Goal: Information Seeking & Learning: Understand process/instructions

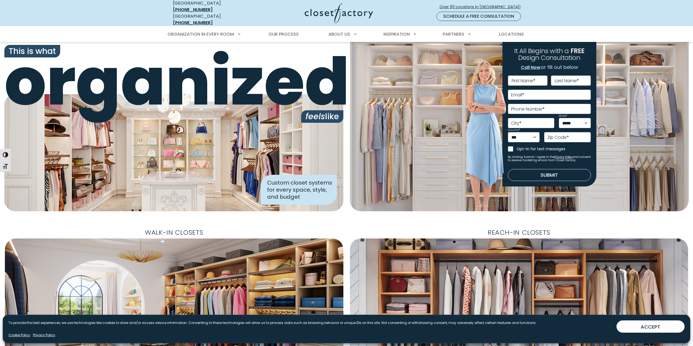
click at [520, 79] on label "First Name *" at bounding box center [523, 81] width 24 height 4
click at [520, 75] on input "First Name *" at bounding box center [528, 80] width 40 height 10
click at [518, 75] on input "First Name *" at bounding box center [528, 80] width 40 height 10
type input "*******"
type input "****"
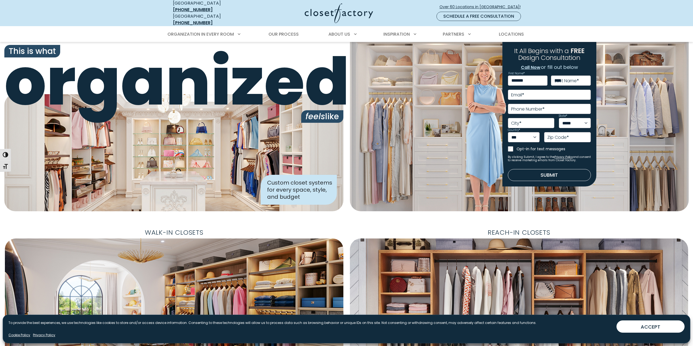
type input "**********"
type input "*********"
select select "**"
type input "*****"
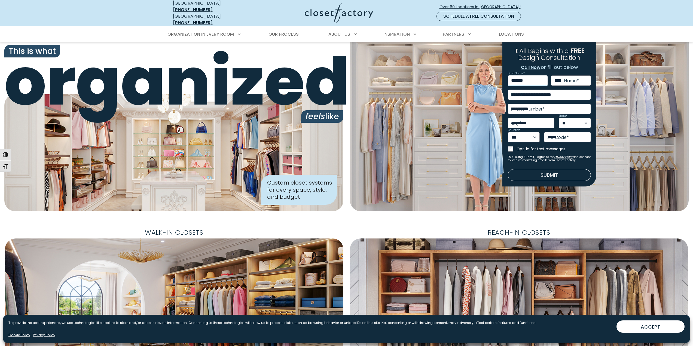
type input "**********"
click at [554, 172] on button "Submit" at bounding box center [549, 175] width 83 height 12
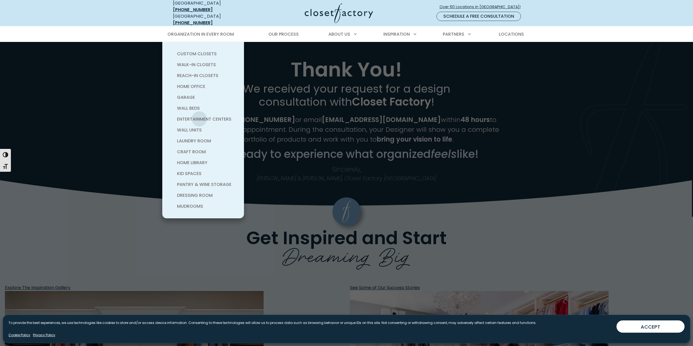
click at [199, 116] on span "Entertainment Centers" at bounding box center [204, 119] width 54 height 6
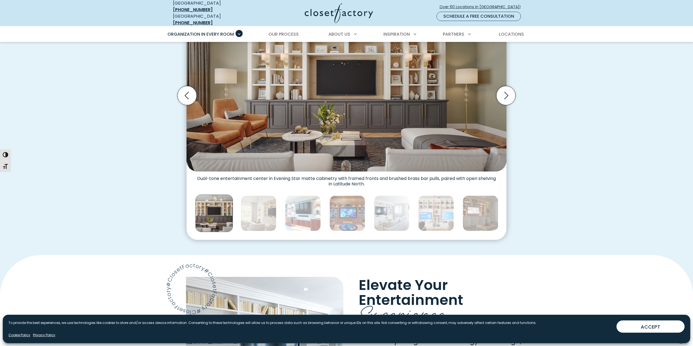
scroll to position [191, 0]
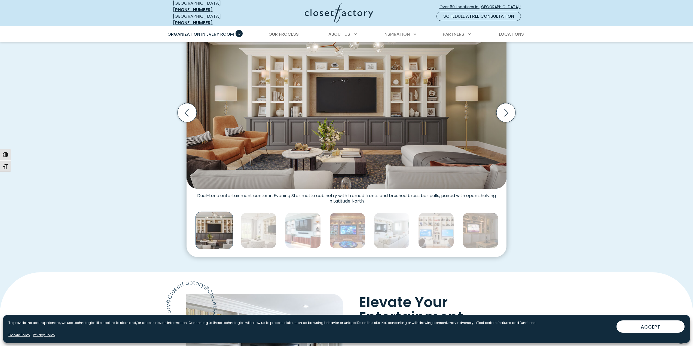
click at [504, 113] on icon "Next slide" at bounding box center [505, 112] width 19 height 19
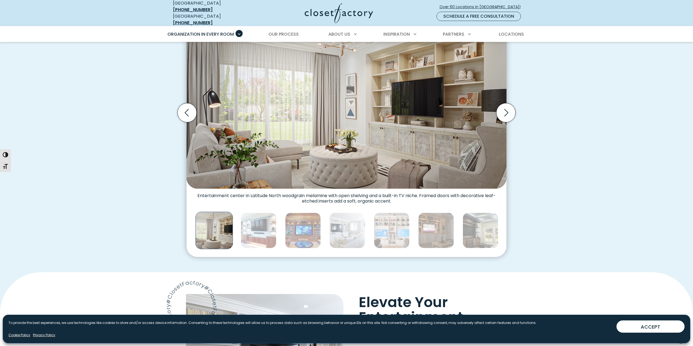
click at [504, 113] on icon "Next slide" at bounding box center [505, 112] width 19 height 19
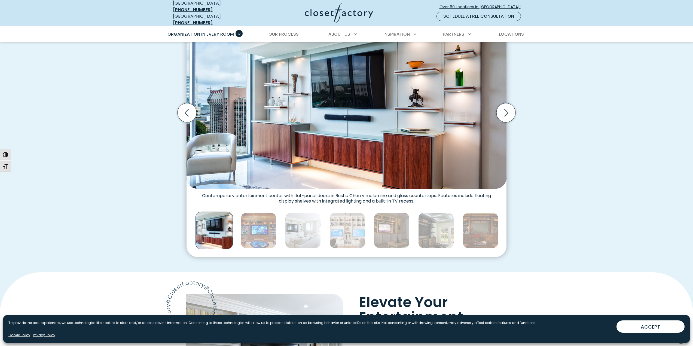
click at [504, 113] on icon "Next slide" at bounding box center [505, 112] width 19 height 19
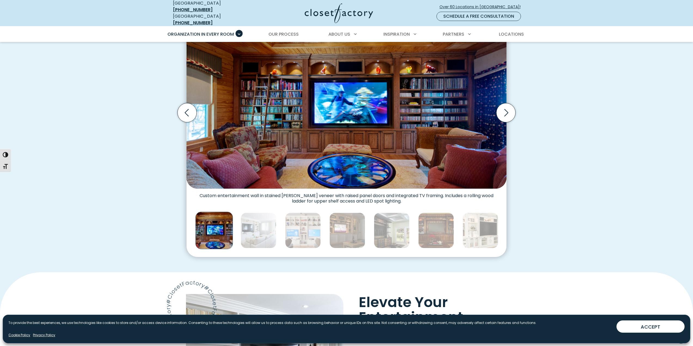
click at [504, 113] on icon "Next slide" at bounding box center [505, 112] width 19 height 19
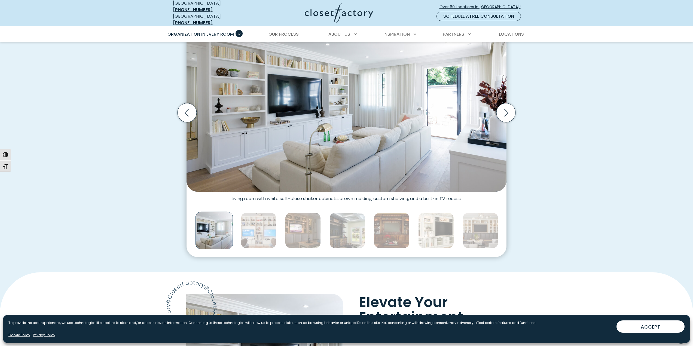
click at [504, 113] on icon "Next slide" at bounding box center [505, 112] width 19 height 19
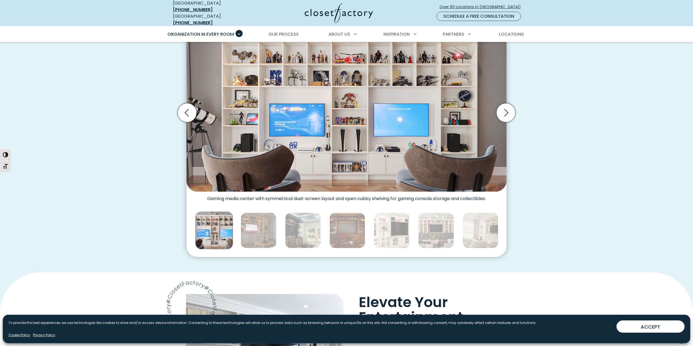
click at [505, 113] on icon "Next slide" at bounding box center [505, 112] width 19 height 19
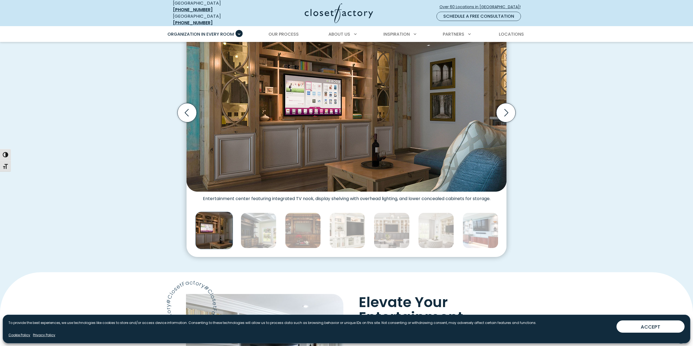
click at [505, 113] on icon "Next slide" at bounding box center [505, 112] width 19 height 19
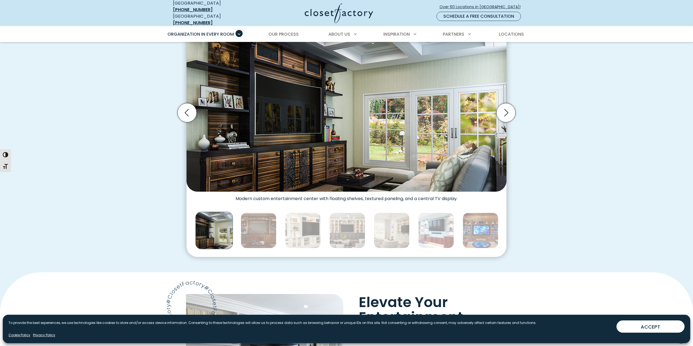
click at [505, 113] on icon "Next slide" at bounding box center [505, 112] width 19 height 19
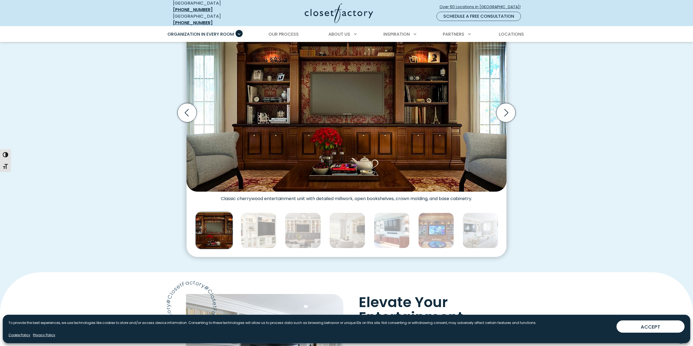
click at [505, 113] on icon "Next slide" at bounding box center [505, 112] width 19 height 19
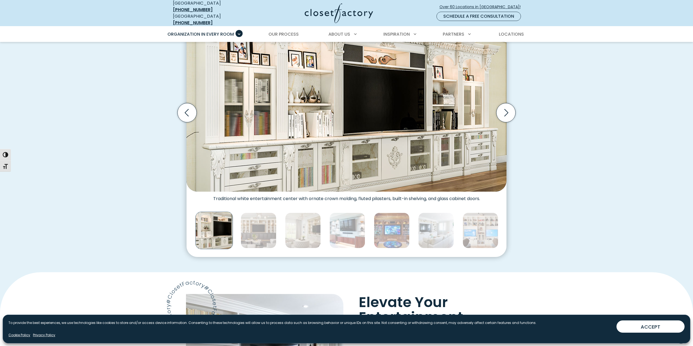
click at [505, 113] on icon "Next slide" at bounding box center [505, 112] width 19 height 19
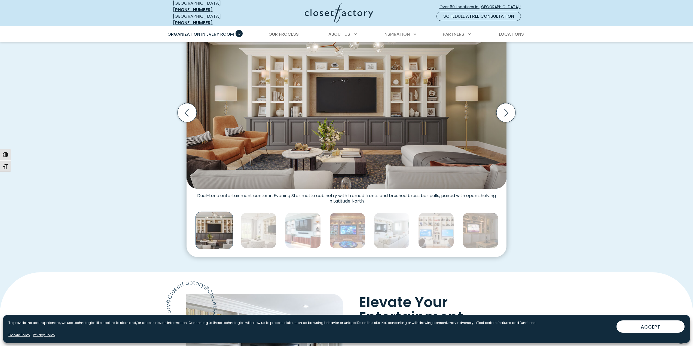
click at [505, 113] on icon "Next slide" at bounding box center [505, 112] width 19 height 19
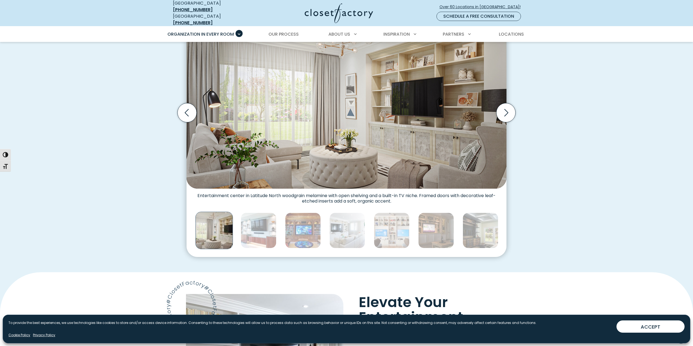
click at [505, 113] on icon "Next slide" at bounding box center [505, 112] width 19 height 19
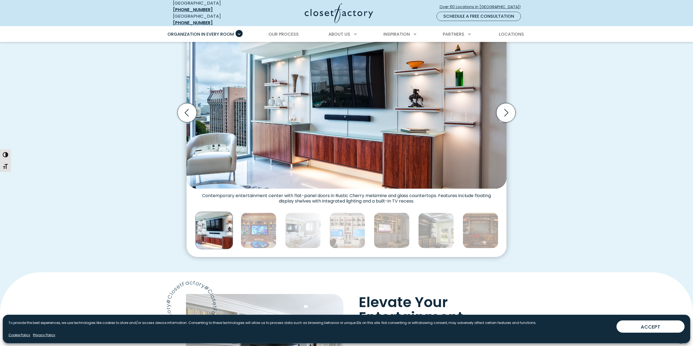
click at [505, 113] on icon "Next slide" at bounding box center [505, 112] width 19 height 19
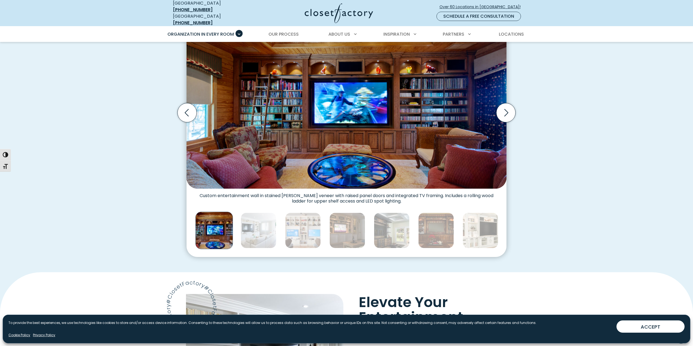
click at [505, 113] on icon "Next slide" at bounding box center [505, 112] width 19 height 19
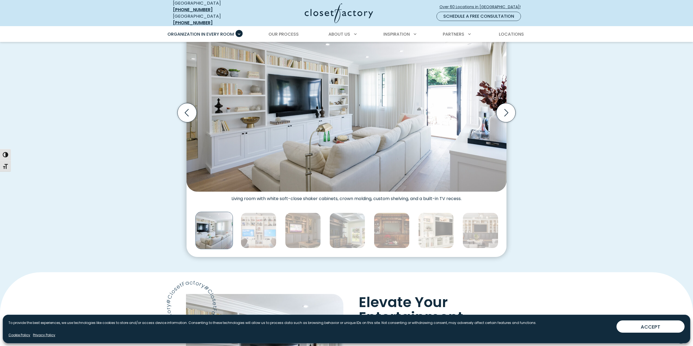
click at [505, 113] on icon "Next slide" at bounding box center [505, 112] width 19 height 19
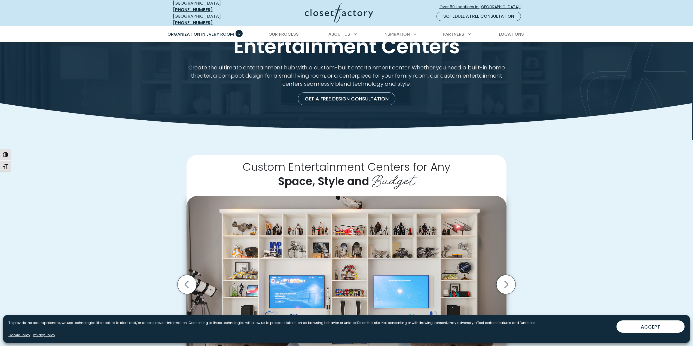
scroll to position [0, 0]
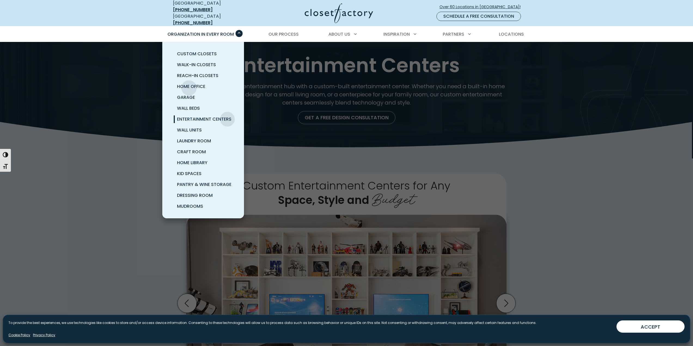
click at [189, 84] on span "Home Office" at bounding box center [191, 86] width 28 height 6
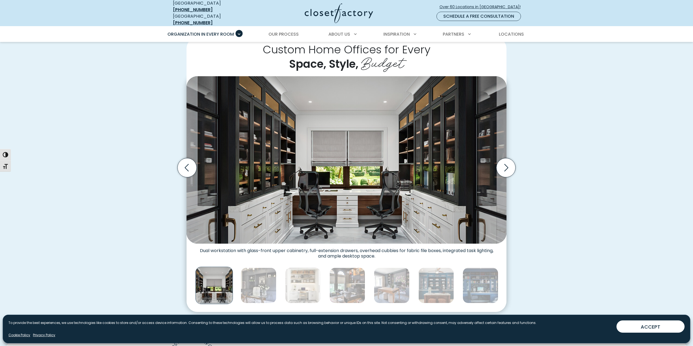
click at [507, 169] on icon "Next slide" at bounding box center [505, 167] width 19 height 19
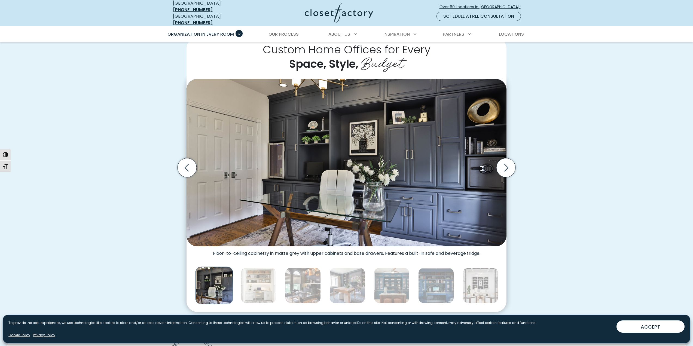
click at [506, 168] on icon "Next slide" at bounding box center [505, 167] width 19 height 19
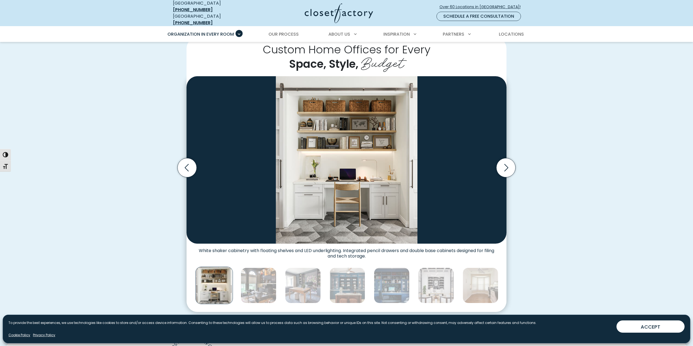
click at [506, 168] on icon "Next slide" at bounding box center [505, 167] width 19 height 19
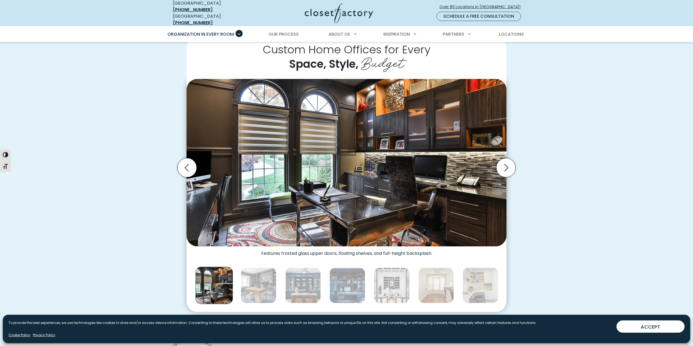
click at [506, 168] on icon "Next slide" at bounding box center [505, 167] width 19 height 19
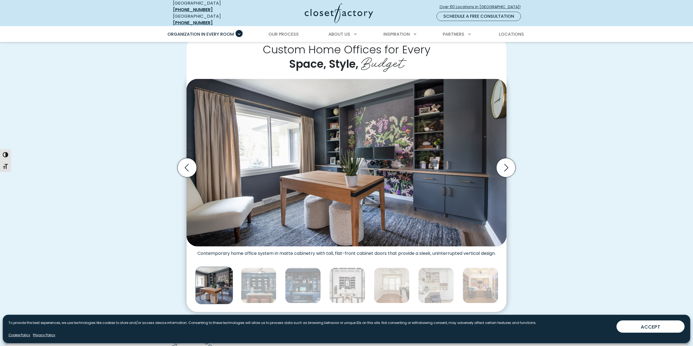
click at [506, 168] on icon "Next slide" at bounding box center [505, 167] width 19 height 19
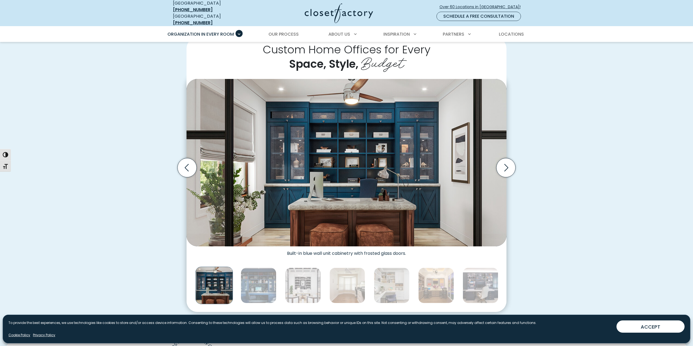
click at [506, 168] on icon "Next slide" at bounding box center [505, 167] width 19 height 19
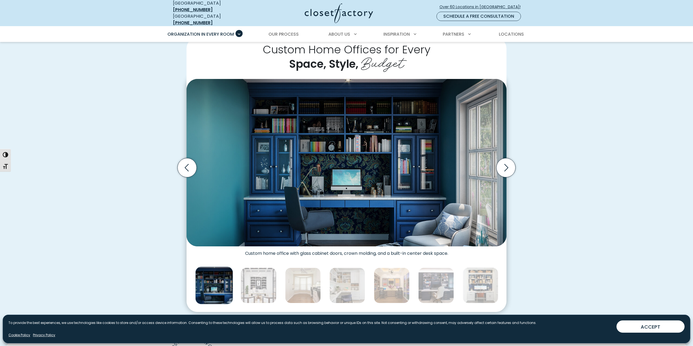
click at [506, 168] on icon "Next slide" at bounding box center [505, 167] width 19 height 19
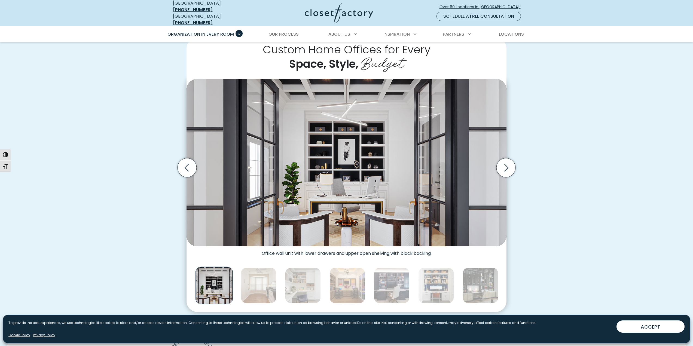
click at [505, 168] on icon "Next slide" at bounding box center [505, 167] width 19 height 19
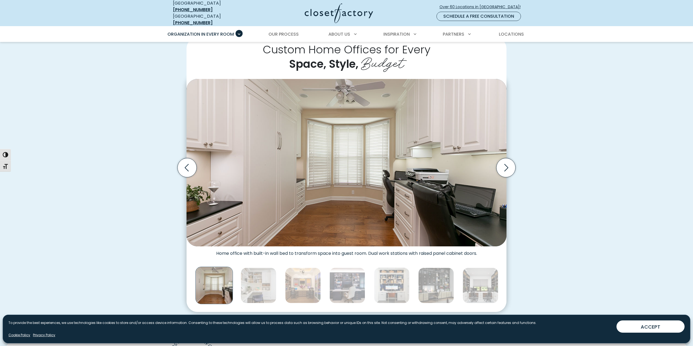
click at [505, 168] on icon "Next slide" at bounding box center [505, 167] width 19 height 19
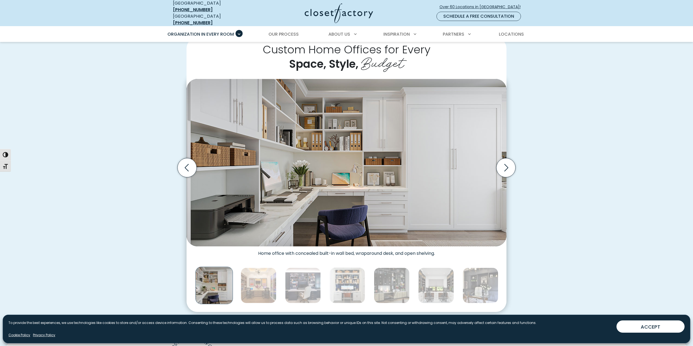
click at [505, 169] on icon "Next slide" at bounding box center [505, 167] width 19 height 19
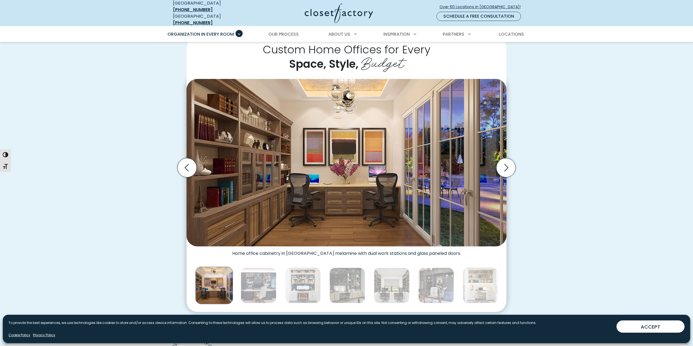
click at [505, 169] on icon "Next slide" at bounding box center [505, 167] width 19 height 19
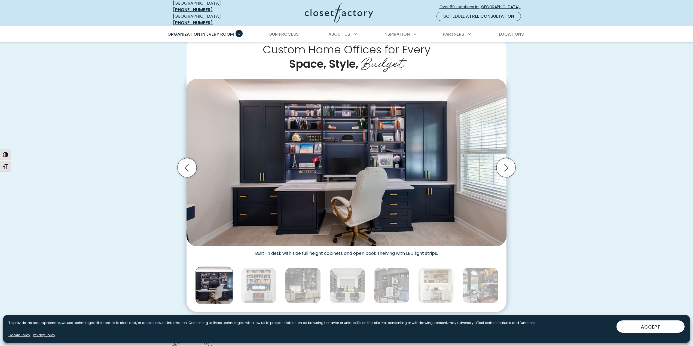
click at [505, 169] on icon "Next slide" at bounding box center [505, 167] width 19 height 19
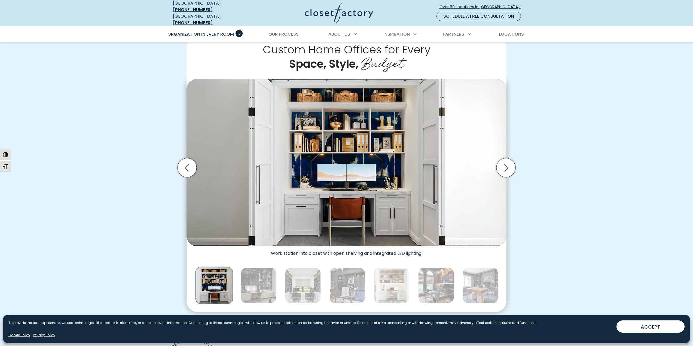
click at [505, 169] on icon "Next slide" at bounding box center [505, 167] width 19 height 19
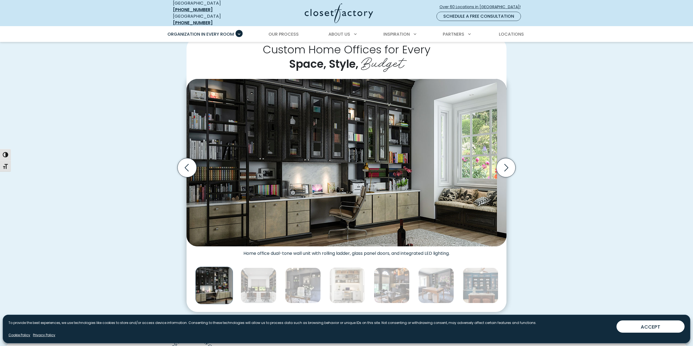
click at [505, 169] on icon "Next slide" at bounding box center [505, 167] width 19 height 19
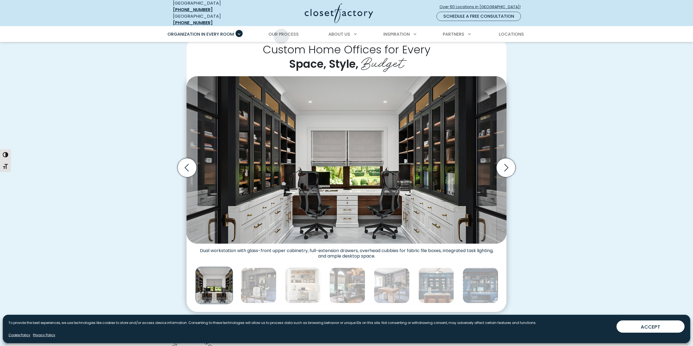
click at [281, 33] on span "Our Process" at bounding box center [283, 34] width 30 height 6
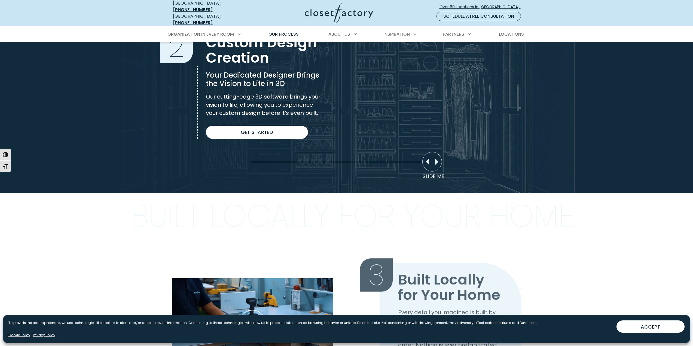
click at [282, 129] on link "Get Started" at bounding box center [257, 132] width 102 height 13
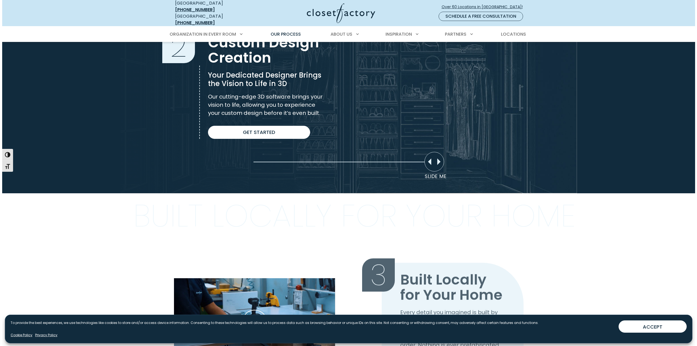
scroll to position [409, 0]
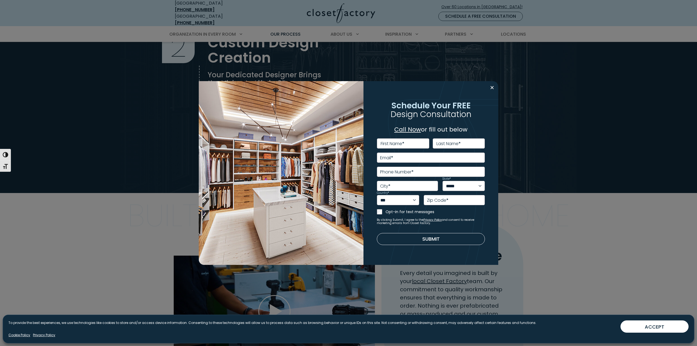
drag, startPoint x: 492, startPoint y: 87, endPoint x: 489, endPoint y: 90, distance: 4.0
click at [492, 88] on button "Close modal" at bounding box center [492, 87] width 8 height 9
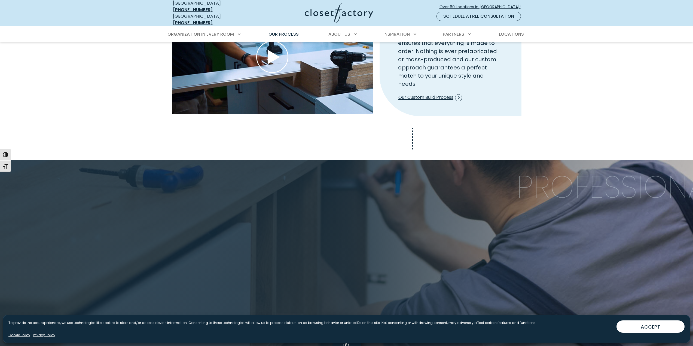
scroll to position [680, 0]
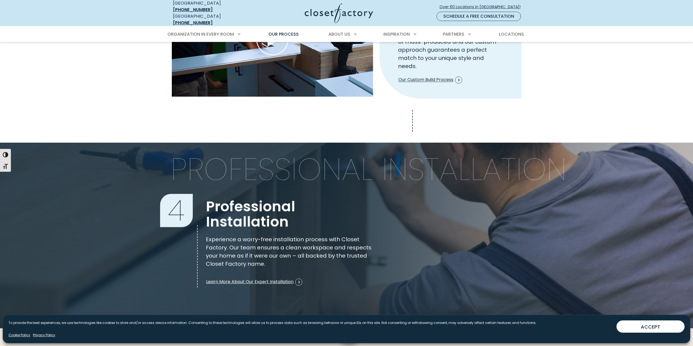
click at [663, 330] on button "ACCEPT" at bounding box center [650, 326] width 68 height 12
